Goal: Task Accomplishment & Management: Manage account settings

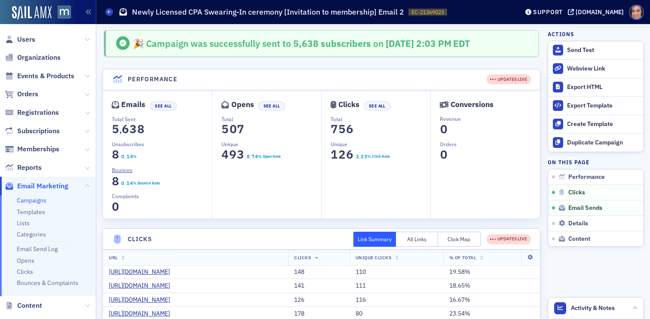
scroll to position [245, 0]
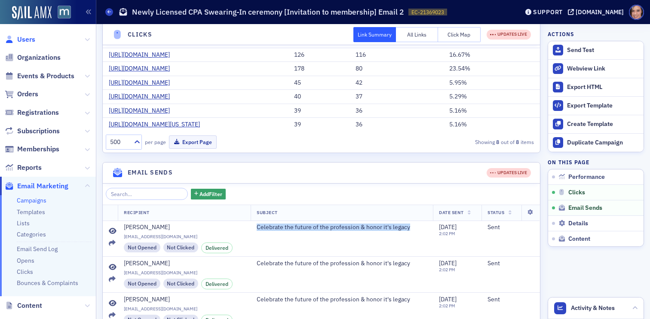
click at [26, 43] on span "Users" at bounding box center [26, 39] width 18 height 9
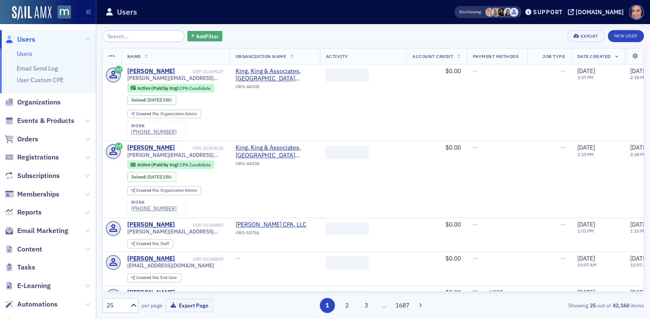
click at [199, 40] on button "Add Filter" at bounding box center [204, 36] width 35 height 11
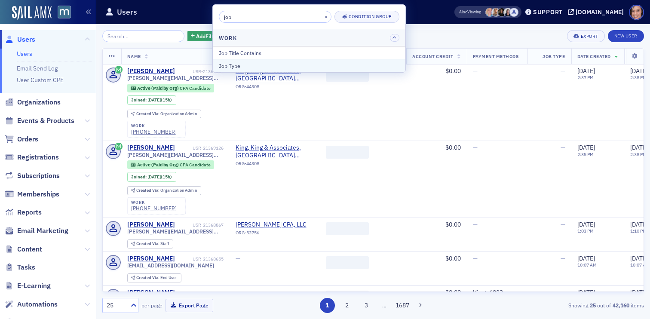
type input "job"
click at [229, 64] on div "Job Type" at bounding box center [309, 66] width 181 height 8
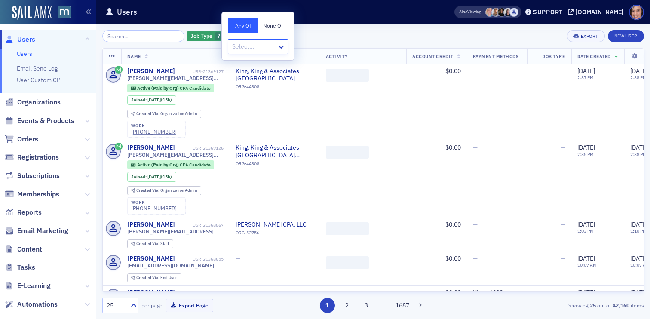
click at [264, 46] on div at bounding box center [253, 46] width 45 height 11
type input "t"
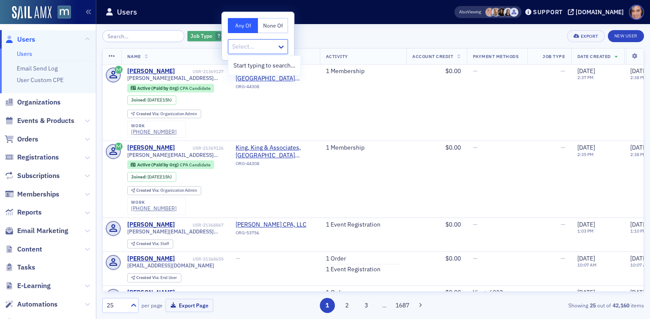
click at [224, 39] on span "button" at bounding box center [228, 36] width 8 height 8
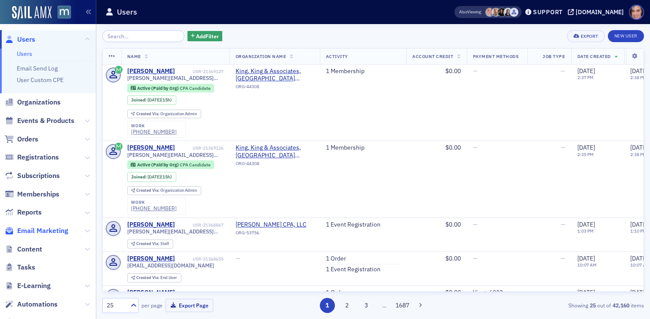
click at [46, 231] on span "Email Marketing" at bounding box center [42, 230] width 51 height 9
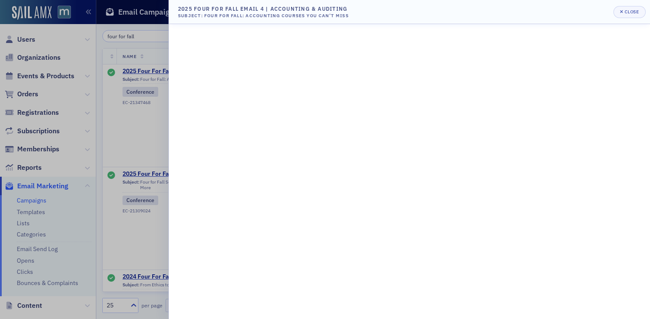
click at [107, 64] on div at bounding box center [325, 159] width 650 height 319
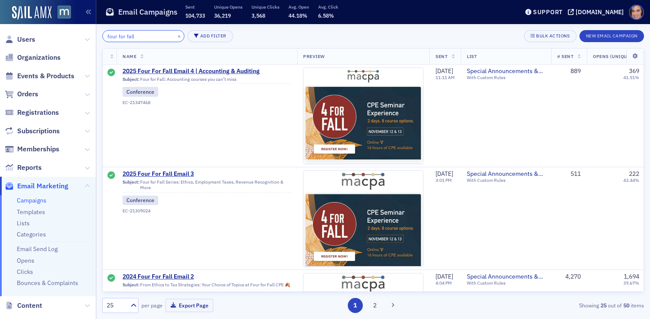
click at [122, 34] on input "four for fall" at bounding box center [143, 36] width 82 height 12
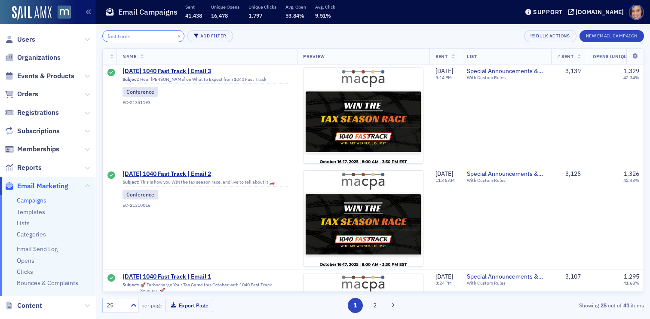
type input "fast track"
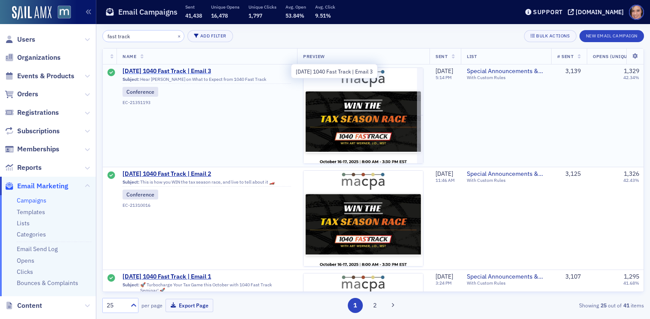
click at [205, 71] on span "[DATE] 1040 Fast Track | Email 3" at bounding box center [207, 71] width 169 height 8
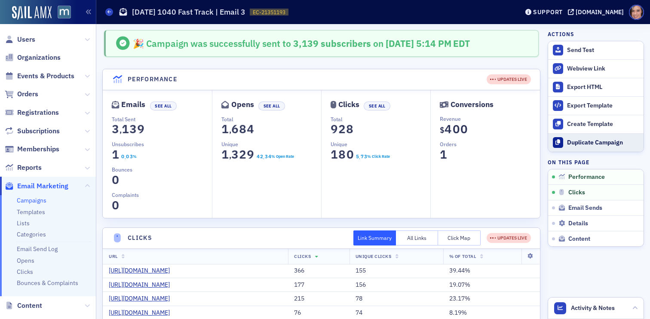
click at [586, 141] on div "Duplicate Campaign" at bounding box center [603, 143] width 72 height 8
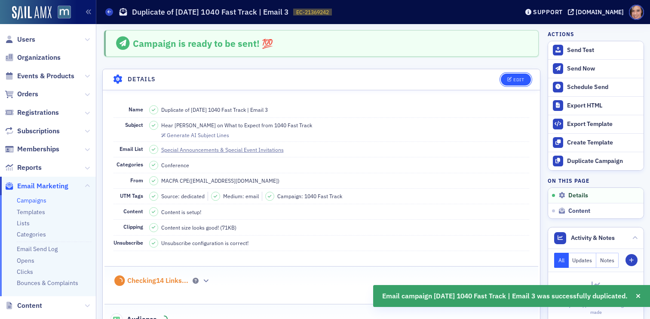
click at [512, 77] on icon "button" at bounding box center [509, 79] width 5 height 5
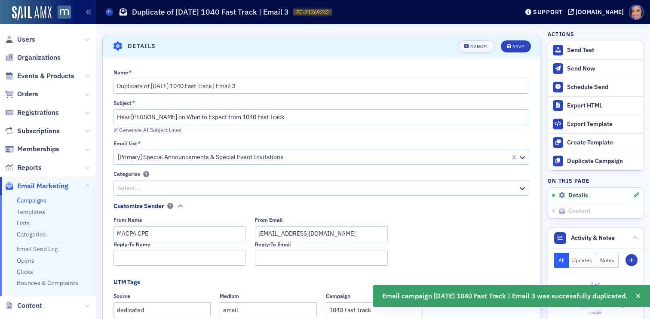
scroll to position [40, 0]
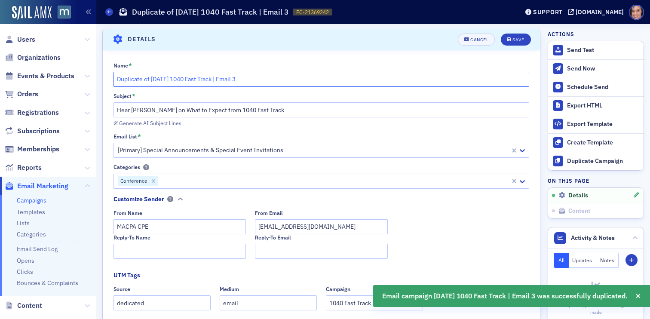
drag, startPoint x: 150, startPoint y: 80, endPoint x: 93, endPoint y: 71, distance: 57.9
click at [93, 71] on div "Users Organizations Events & Products Orders Registrations Subscriptions Member…" at bounding box center [325, 159] width 650 height 319
click at [255, 77] on input "[DATE] 1040 Fast Track | Email 3" at bounding box center [321, 79] width 416 height 15
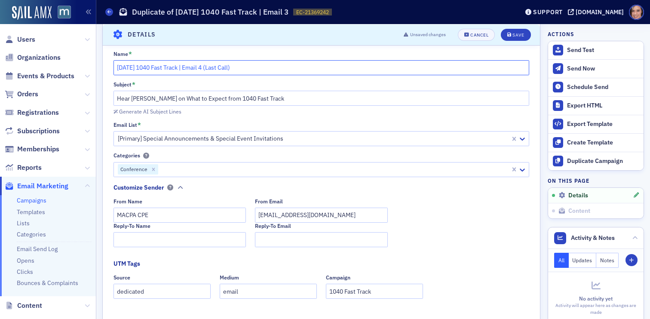
scroll to position [0, 0]
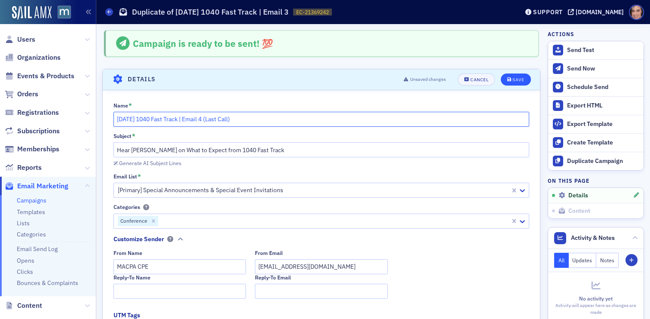
type input "[DATE] 1040 Fast Track | Email 4 (Last Call)"
click at [517, 84] on button "Save" at bounding box center [516, 80] width 30 height 12
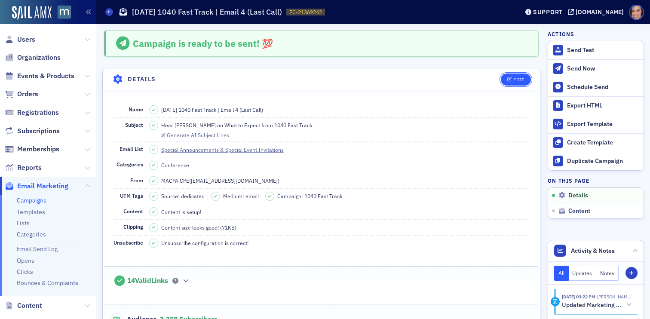
click at [508, 78] on icon "button" at bounding box center [509, 79] width 5 height 5
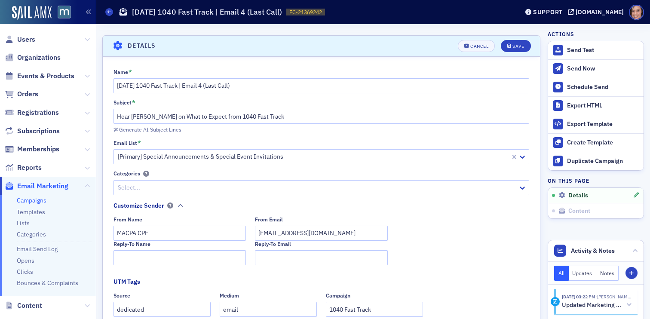
scroll to position [40, 0]
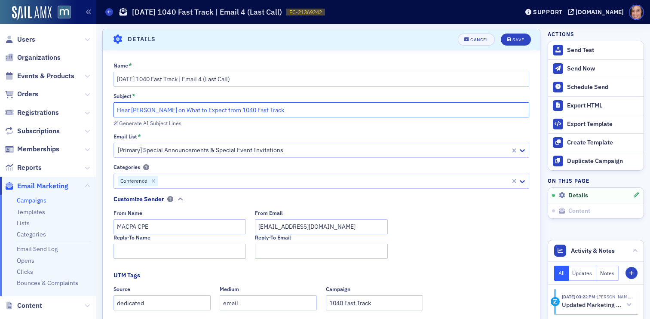
click at [209, 112] on input "Hear [PERSON_NAME] on What to Expect from 1040 Fast Track" at bounding box center [321, 109] width 416 height 15
paste input "It’s not too late! Get your year-end 1040 update."
type input "It’s not too late! Get your year-end 1040 update."
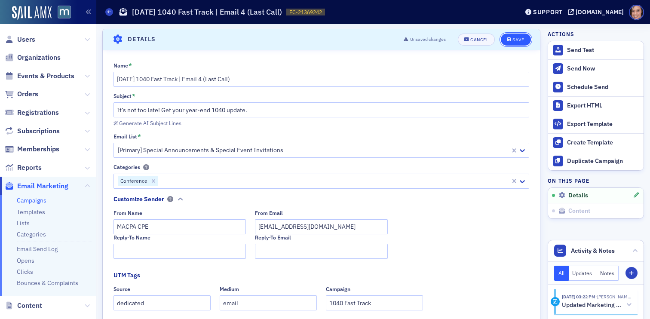
click at [510, 41] on icon "submit" at bounding box center [509, 39] width 4 height 5
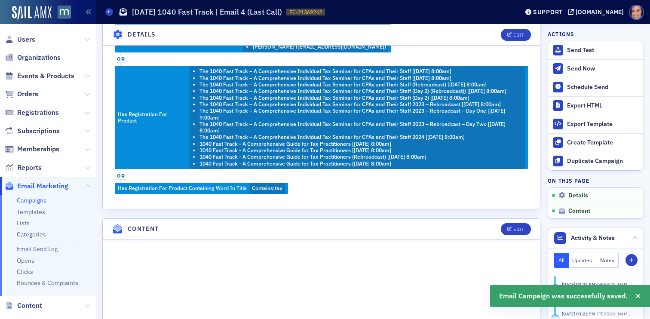
scroll to position [246, 0]
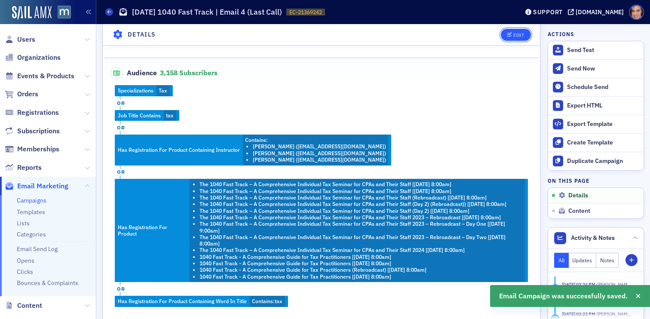
click at [512, 35] on icon "button" at bounding box center [509, 34] width 5 height 5
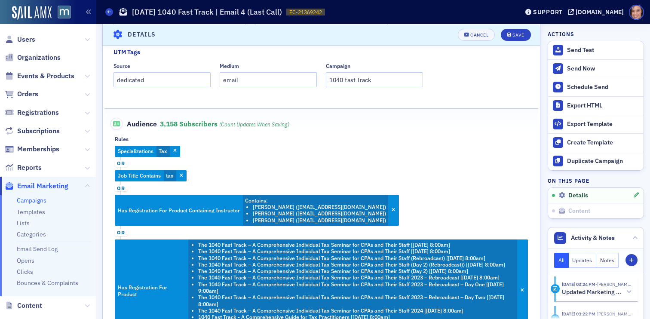
scroll to position [202, 0]
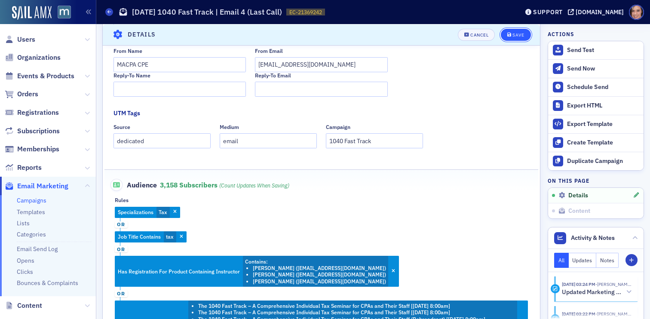
click at [504, 38] on button "Save" at bounding box center [516, 34] width 30 height 12
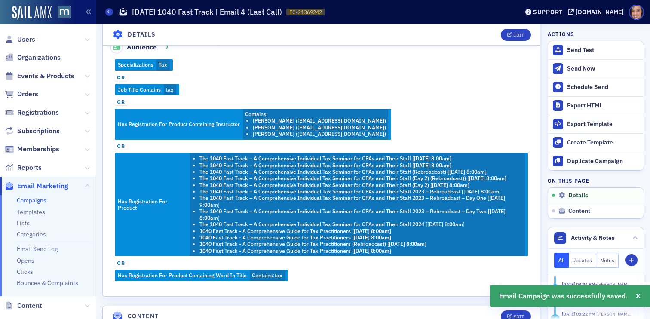
scroll to position [411, 0]
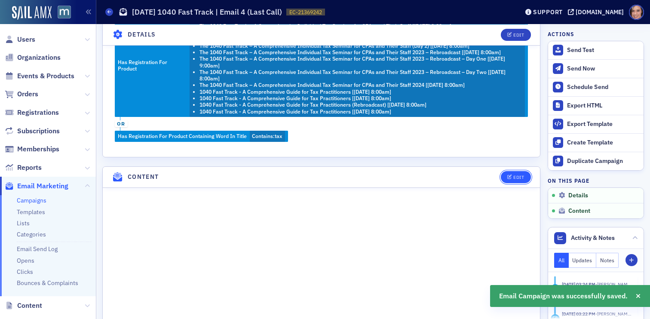
click at [522, 175] on div "Edit" at bounding box center [518, 177] width 11 height 5
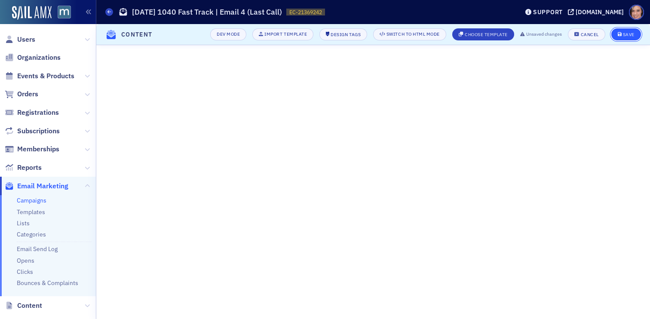
click at [632, 31] on button "Save" at bounding box center [626, 34] width 30 height 12
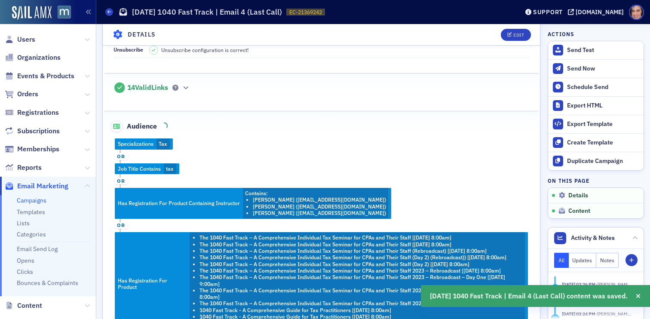
scroll to position [0, 0]
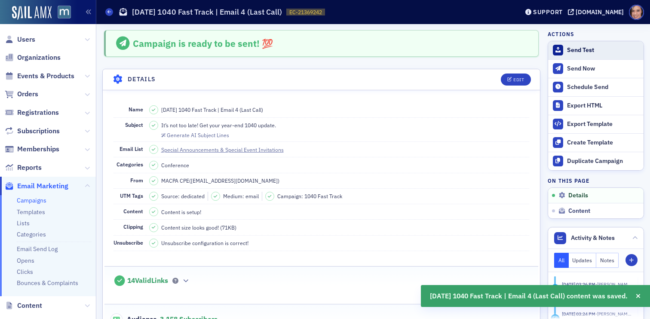
click at [583, 50] on div "Send Test" at bounding box center [603, 50] width 72 height 8
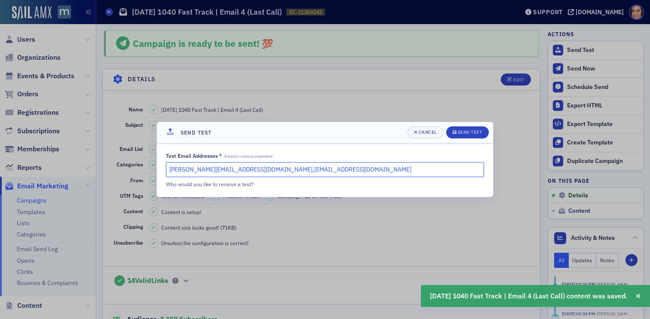
drag, startPoint x: 245, startPoint y: 170, endPoint x: 145, endPoint y: 167, distance: 100.7
click at [145, 167] on div "Send Test Cancel Send Test Test Email Addresses * Email(s) comma seperated [PER…" at bounding box center [325, 159] width 650 height 319
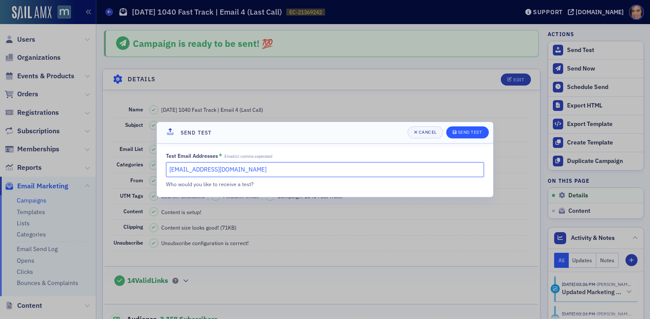
type input "[EMAIL_ADDRESS][DOMAIN_NAME]"
click at [482, 133] on div "Send Test" at bounding box center [470, 132] width 25 height 5
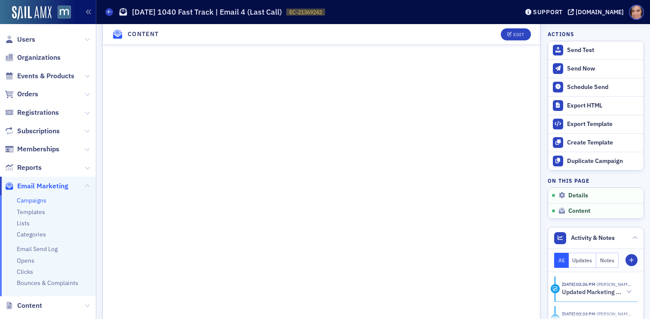
scroll to position [749, 0]
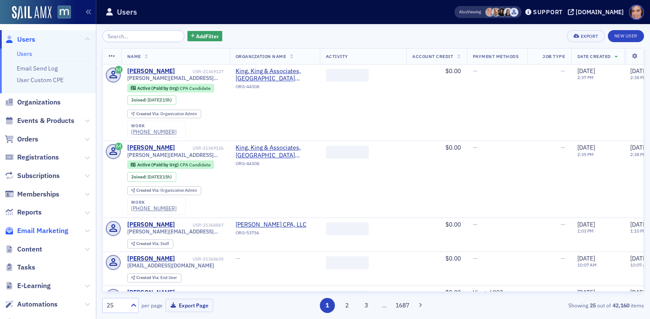
click at [58, 232] on span "Email Marketing" at bounding box center [42, 230] width 51 height 9
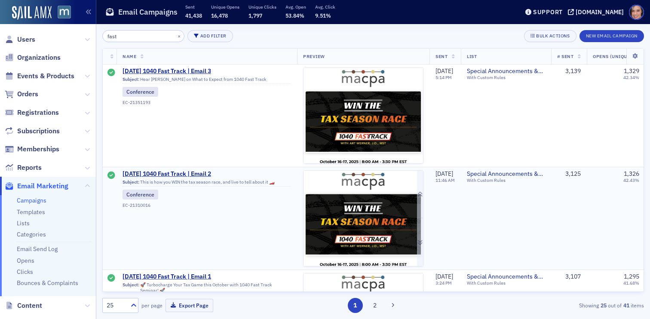
type input "fast"
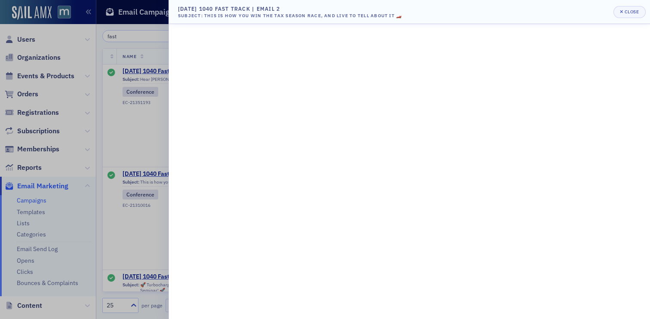
click at [49, 129] on div at bounding box center [325, 159] width 650 height 319
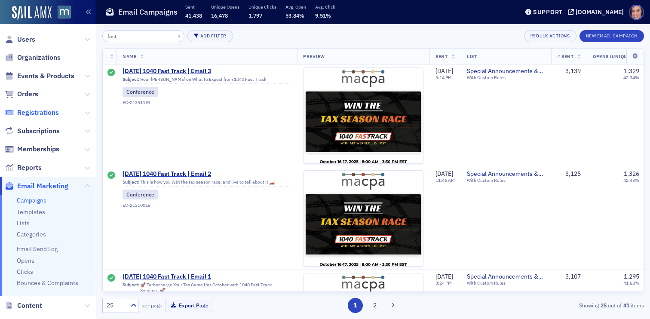
click at [46, 113] on span "Registrations" at bounding box center [38, 112] width 42 height 9
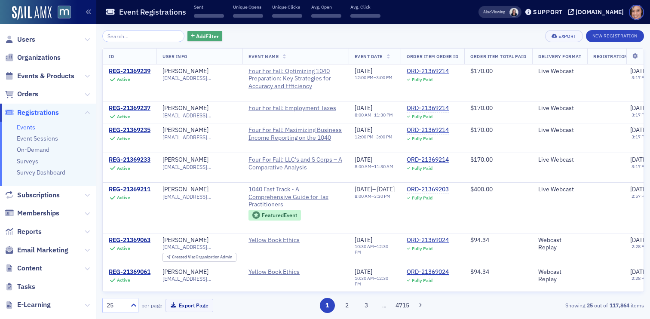
click at [196, 35] on span "Add Filter" at bounding box center [207, 36] width 23 height 8
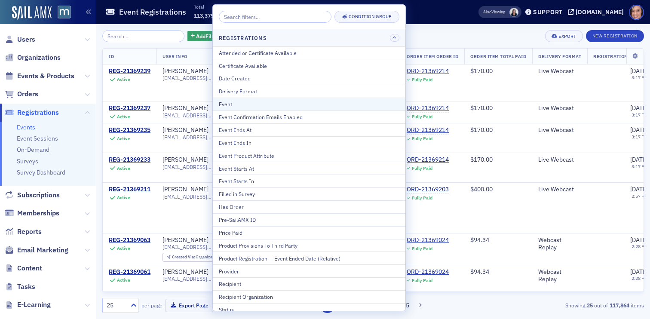
click at [243, 106] on div "Event" at bounding box center [309, 104] width 181 height 8
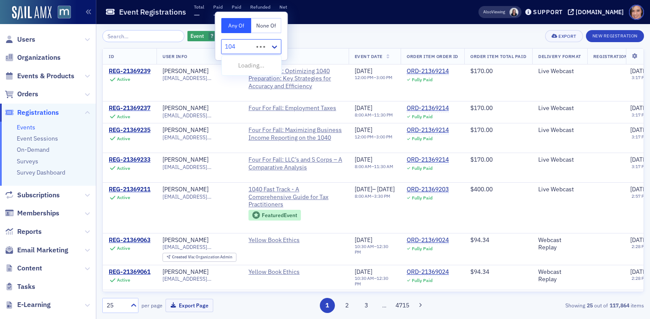
type input "1040"
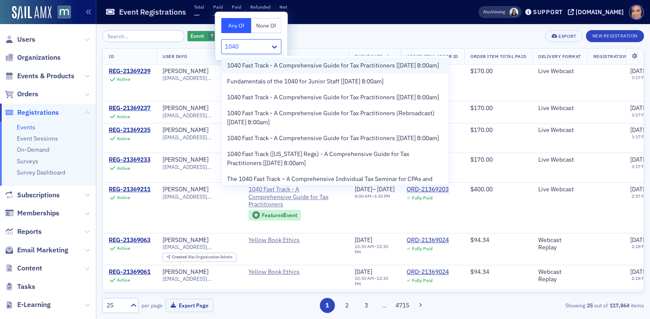
click at [342, 68] on span "1040 Fast Track - A Comprehensive Guide for Tax Practitioners [[DATE] 8:00am]" at bounding box center [333, 65] width 212 height 9
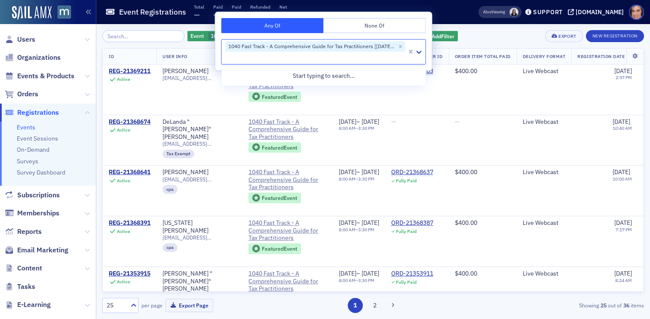
click at [488, 36] on div "Event 1040 Fast Track - A Comprehensive Guide for Tax Practitioners [10/16/2025…" at bounding box center [373, 36] width 542 height 12
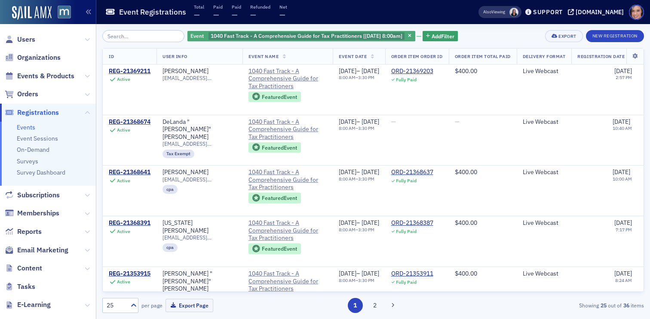
click at [382, 35] on span "1040 Fast Track - A Comprehensive Guide for Tax Practitioners [[DATE] 8:00am]" at bounding box center [307, 35] width 192 height 7
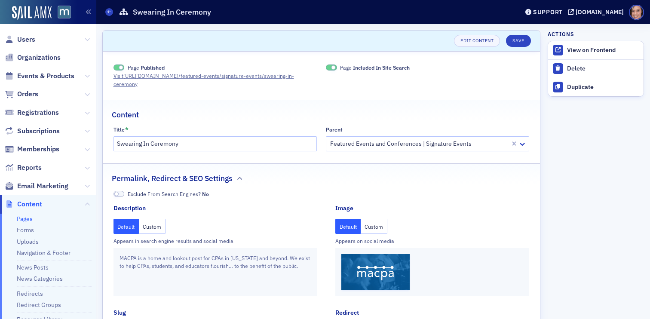
click at [372, 222] on button "Custom" at bounding box center [374, 226] width 27 height 15
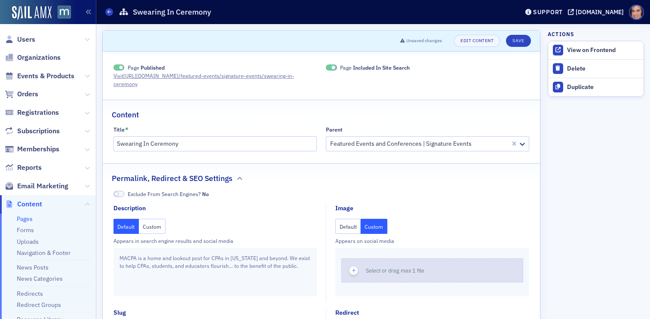
click at [387, 269] on button "Select or drag max 1 file" at bounding box center [432, 270] width 182 height 24
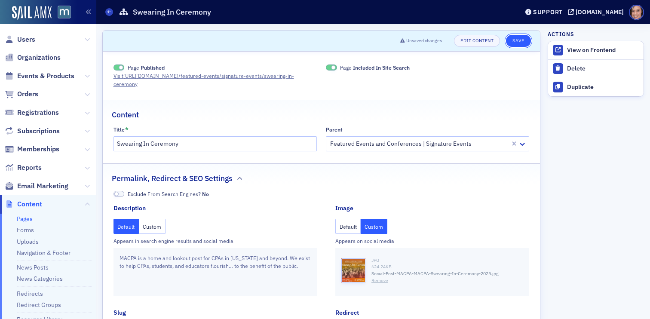
click at [522, 40] on button "Save" at bounding box center [518, 41] width 25 height 12
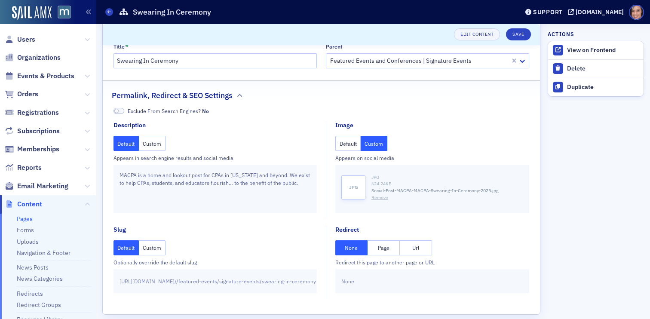
scroll to position [86, 0]
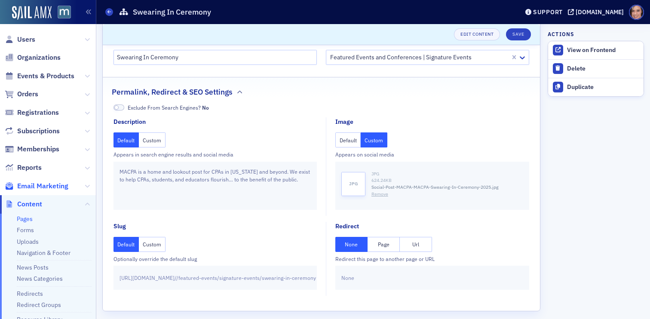
click at [45, 187] on span "Email Marketing" at bounding box center [42, 185] width 51 height 9
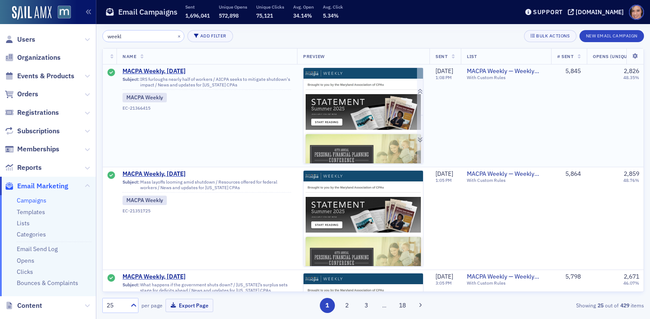
type input "weekl"
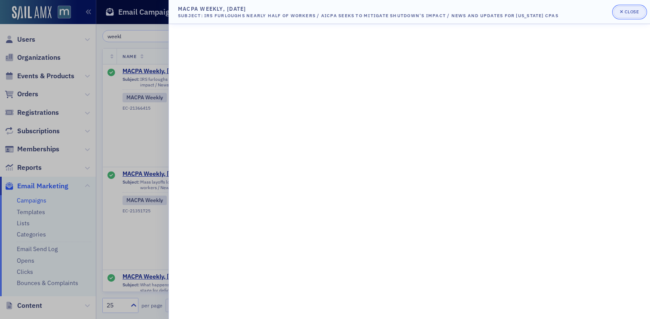
click at [631, 6] on button "Close" at bounding box center [629, 12] width 32 height 12
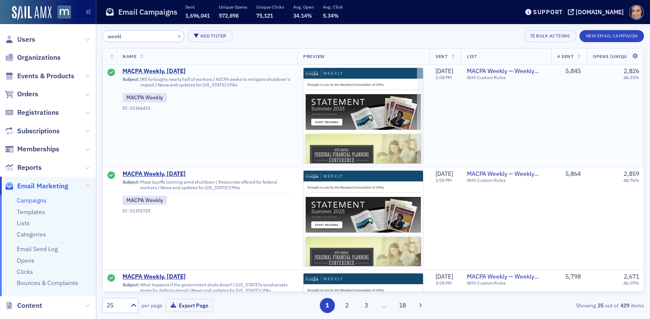
click at [175, 74] on span "MACPA Weekly, [DATE]" at bounding box center [207, 71] width 169 height 8
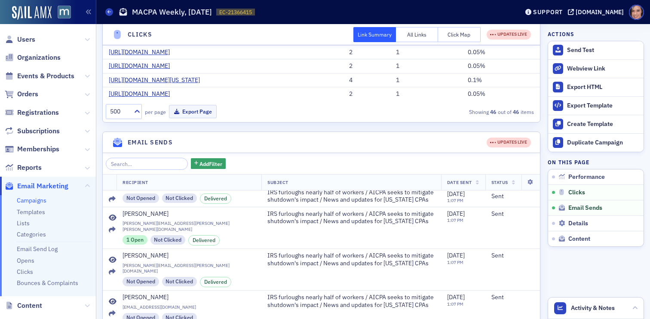
scroll to position [314, 0]
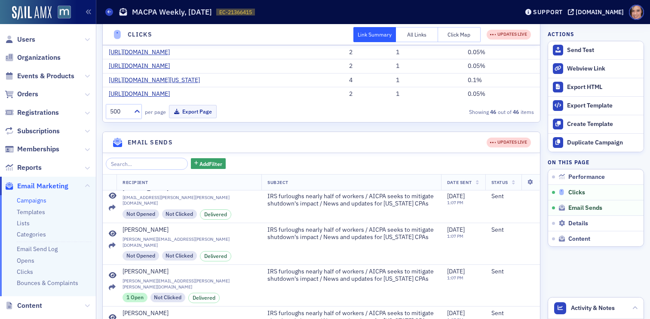
click at [570, 192] on span "Clicks" at bounding box center [576, 193] width 17 height 8
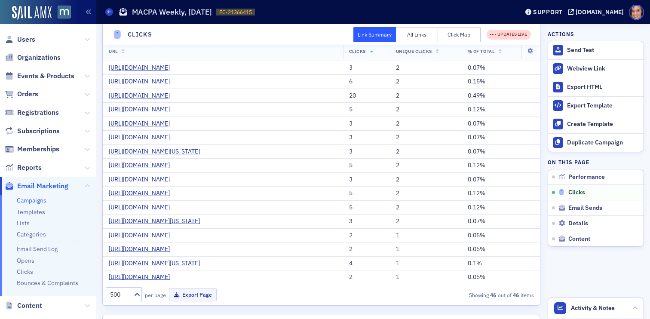
scroll to position [200, 0]
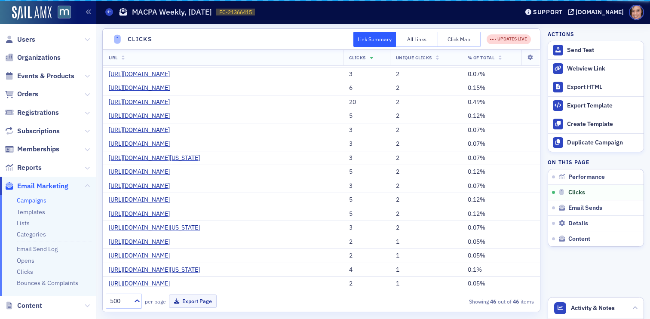
click at [438, 37] on button "Click Map" at bounding box center [459, 39] width 43 height 15
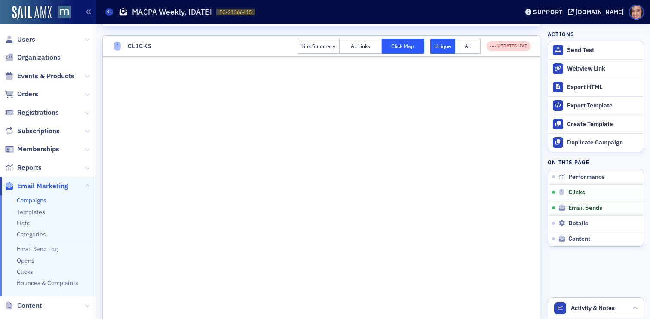
scroll to position [341, 0]
